Goal: Task Accomplishment & Management: Complete application form

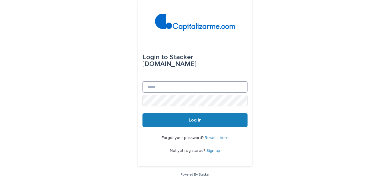
click at [157, 88] on input "Email" at bounding box center [194, 86] width 105 height 11
type input "**********"
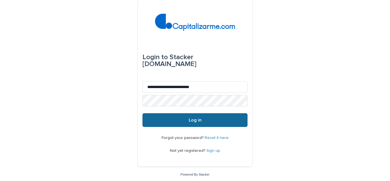
click at [186, 114] on button "Log in" at bounding box center [194, 120] width 105 height 14
